Goal: Find specific page/section: Find specific page/section

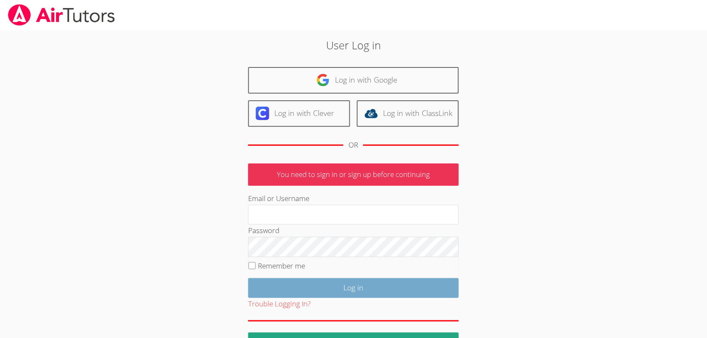
type input "leetayna4@gmail.com"
click at [399, 286] on input "Log in" at bounding box center [353, 288] width 211 height 20
